Goal: Transaction & Acquisition: Purchase product/service

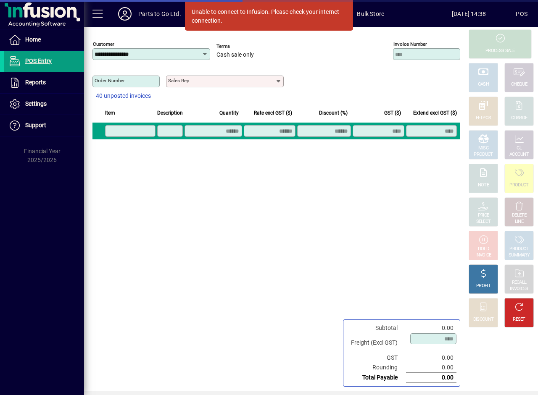
drag, startPoint x: 360, startPoint y: 19, endPoint x: 353, endPoint y: 24, distance: 8.4
click at [359, 21] on span "DAE - Bulk Store" at bounding box center [357, 13] width 60 height 15
click at [337, 24] on div "Unable to connect to Infusion. Please check your internet connection." at bounding box center [267, 17] width 151 height 18
click at [216, 21] on div "Unable to connect to Infusion. Please check your internet connection." at bounding box center [267, 17] width 151 height 18
click at [205, 53] on icon at bounding box center [205, 54] width 7 height 7
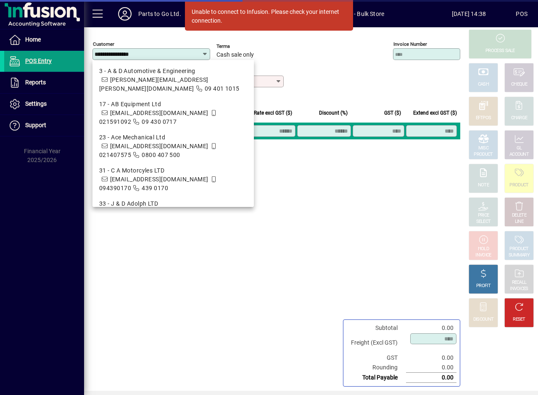
click at [151, 57] on input "**********" at bounding box center [148, 54] width 107 height 7
